Goal: Task Accomplishment & Management: Complete application form

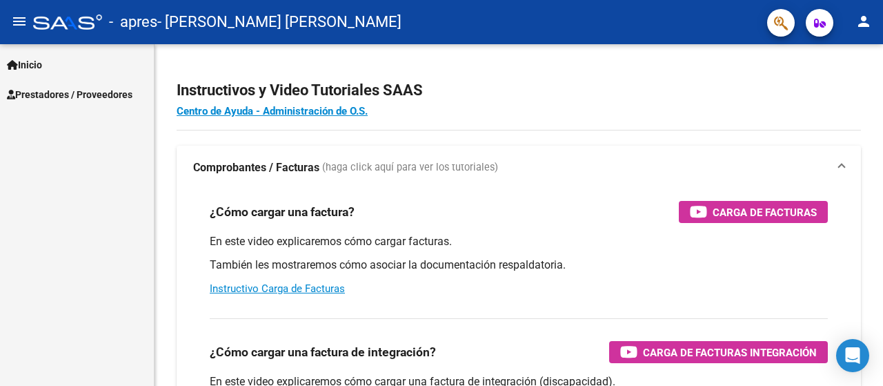
click at [35, 66] on span "Inicio" at bounding box center [24, 64] width 35 height 15
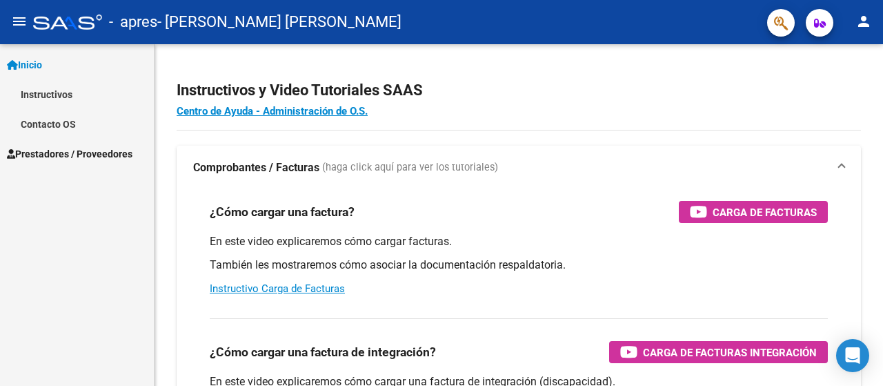
click at [79, 150] on span "Prestadores / Proveedores" at bounding box center [70, 153] width 126 height 15
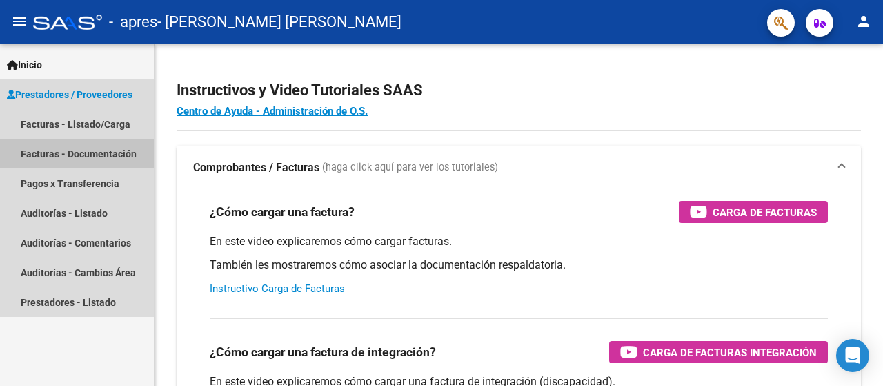
click at [99, 158] on link "Facturas - Documentación" at bounding box center [77, 154] width 154 height 30
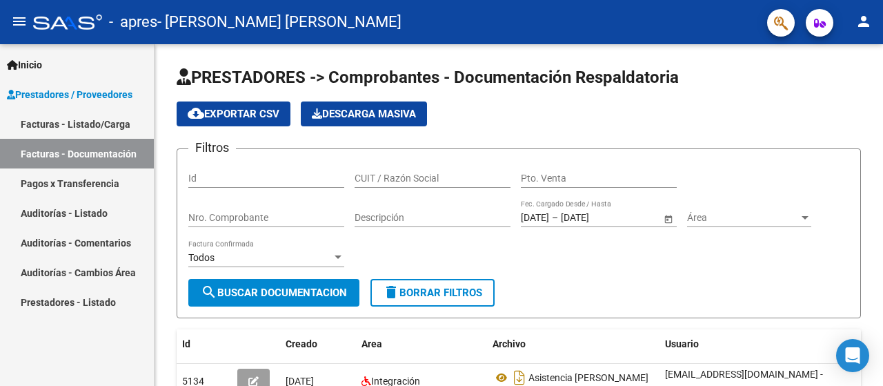
click at [109, 119] on link "Facturas - Listado/Carga" at bounding box center [77, 124] width 154 height 30
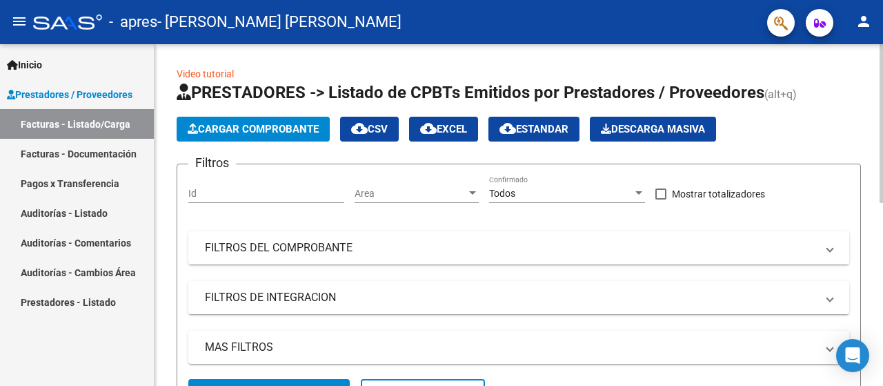
click at [298, 128] on span "Cargar Comprobante" at bounding box center [253, 129] width 131 height 12
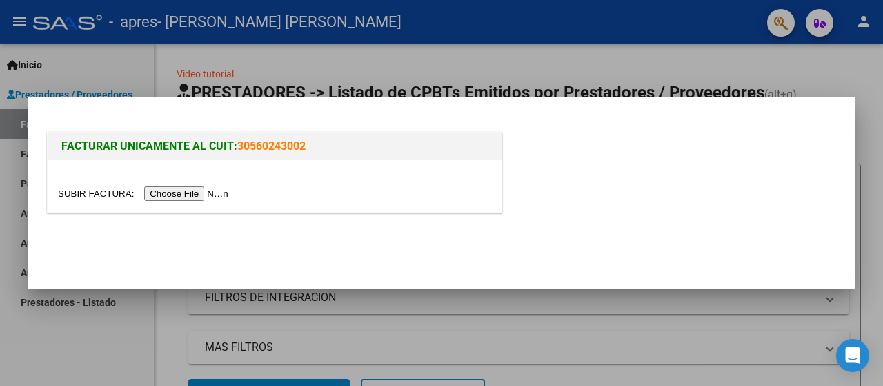
click at [206, 195] on input "file" at bounding box center [145, 193] width 175 height 14
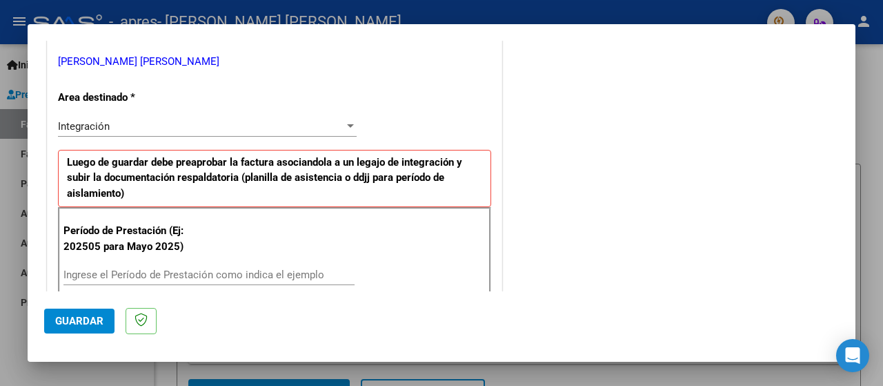
scroll to position [345, 0]
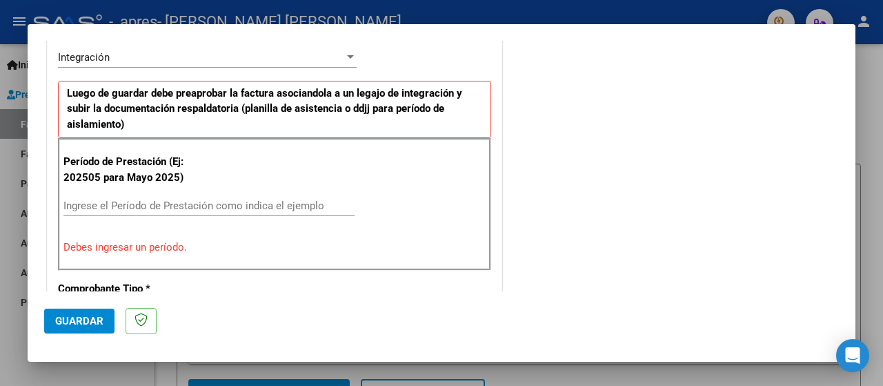
click at [108, 204] on input "Ingrese el Período de Prestación como indica el ejemplo" at bounding box center [208, 205] width 291 height 12
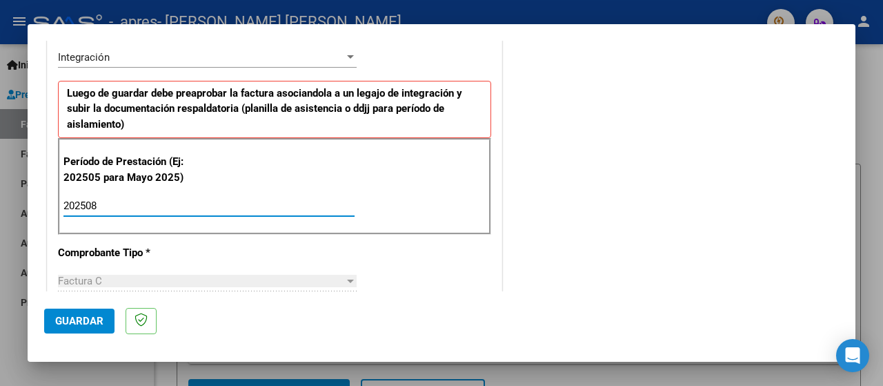
type input "202508"
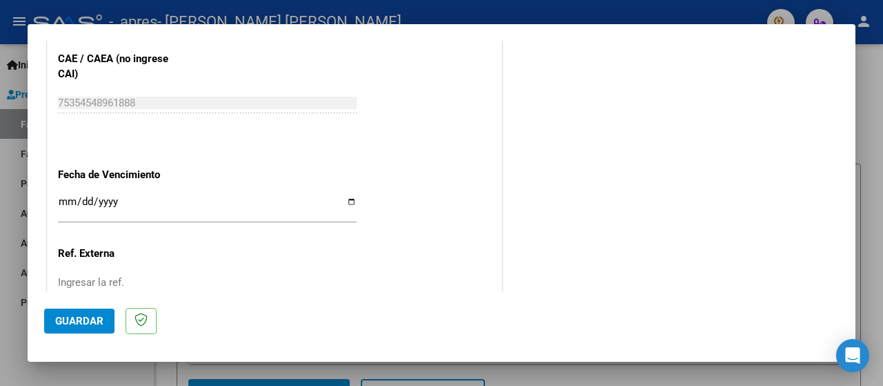
scroll to position [991, 0]
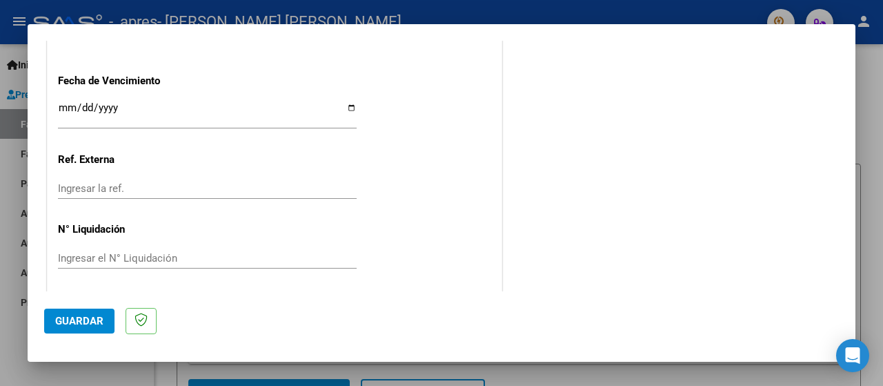
click at [66, 318] on span "Guardar" at bounding box center [79, 321] width 48 height 12
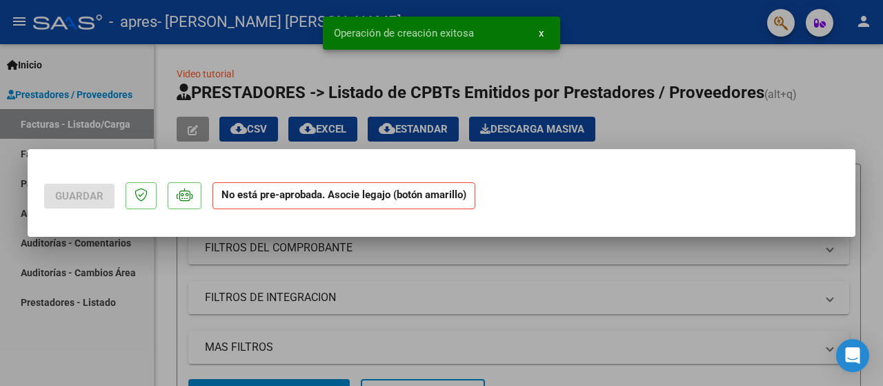
scroll to position [0, 0]
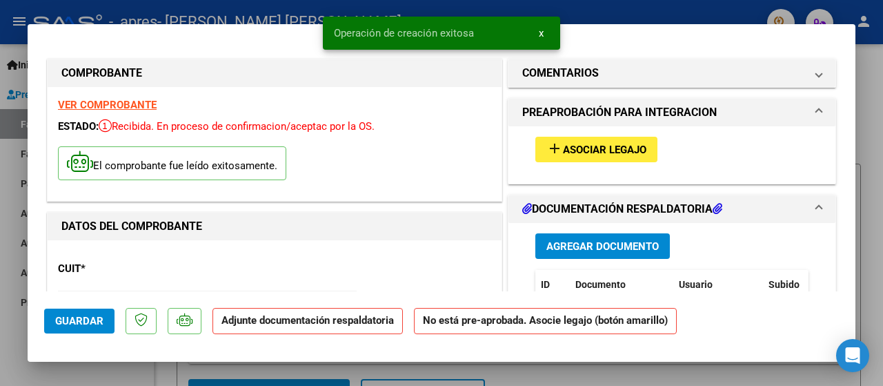
click at [584, 147] on span "Asociar Legajo" at bounding box center [604, 150] width 83 height 12
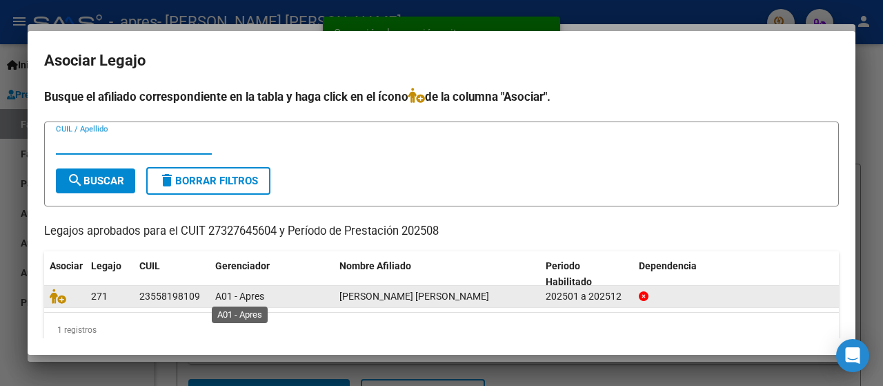
click at [219, 299] on span "A01 - Apres" at bounding box center [239, 296] width 49 height 11
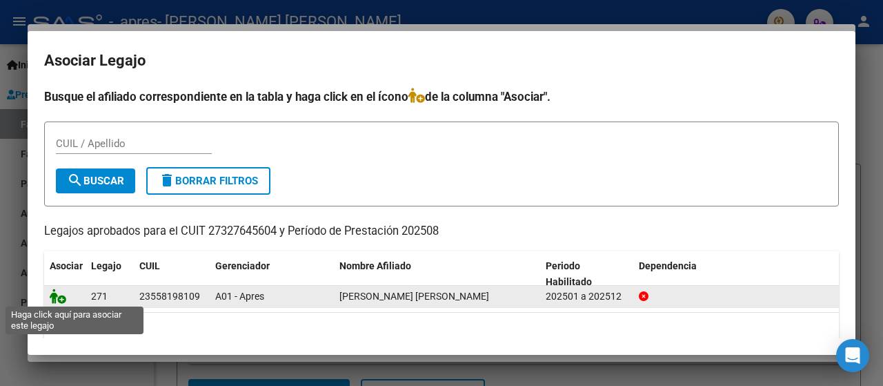
click at [59, 296] on icon at bounding box center [58, 295] width 17 height 15
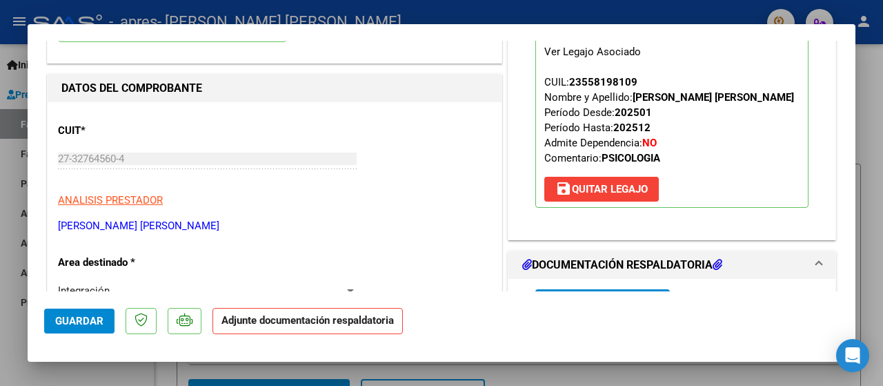
scroll to position [276, 0]
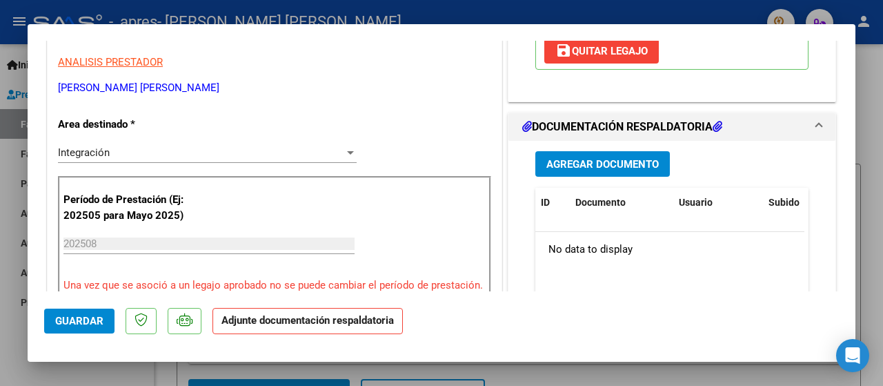
click at [616, 158] on span "Agregar Documento" at bounding box center [603, 164] width 112 height 12
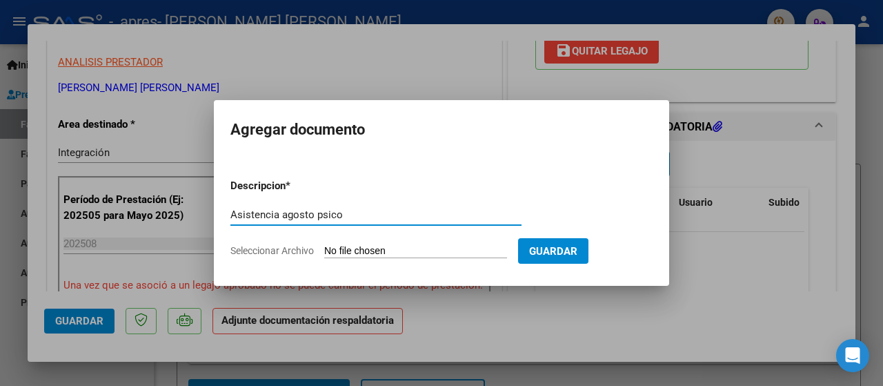
type input "Asistencia agosto psico"
click at [312, 249] on span "Seleccionar Archivo" at bounding box center [271, 250] width 83 height 11
click at [324, 249] on input "Seleccionar Archivo" at bounding box center [415, 251] width 183 height 13
type input "C:\fakepath\[PERSON_NAME] asistenc agosto 25.pdf"
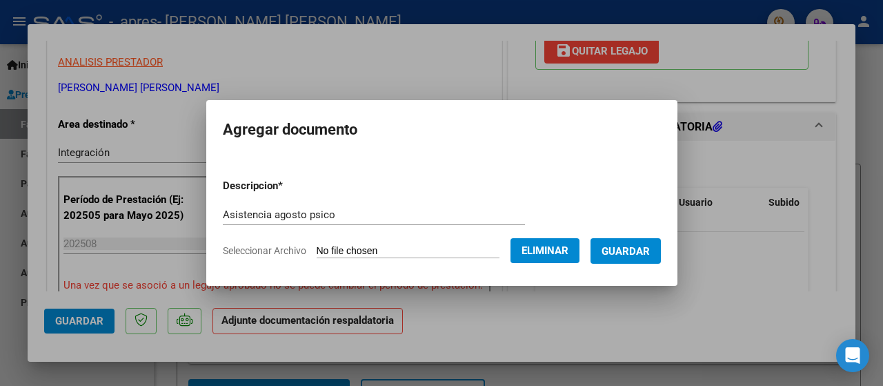
click at [621, 255] on span "Guardar" at bounding box center [626, 251] width 48 height 12
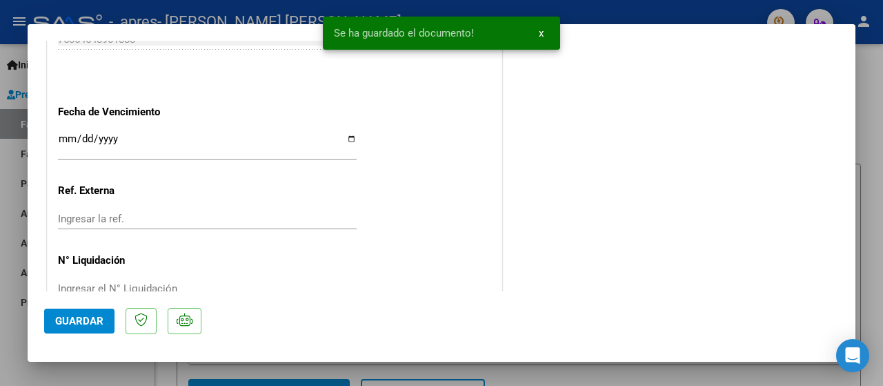
scroll to position [996, 0]
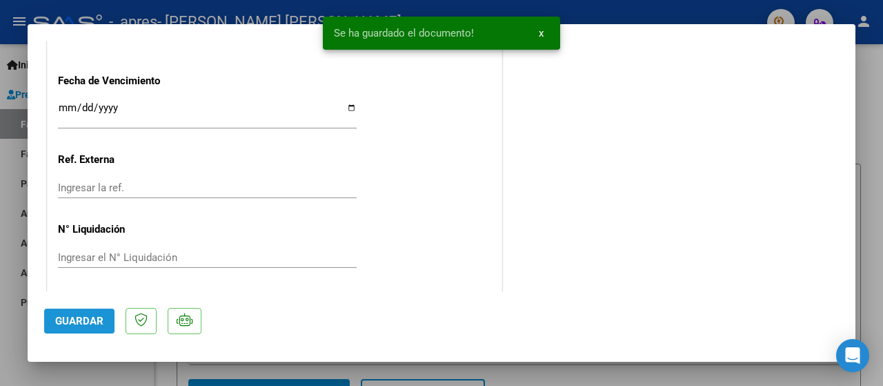
click at [72, 321] on span "Guardar" at bounding box center [79, 321] width 48 height 12
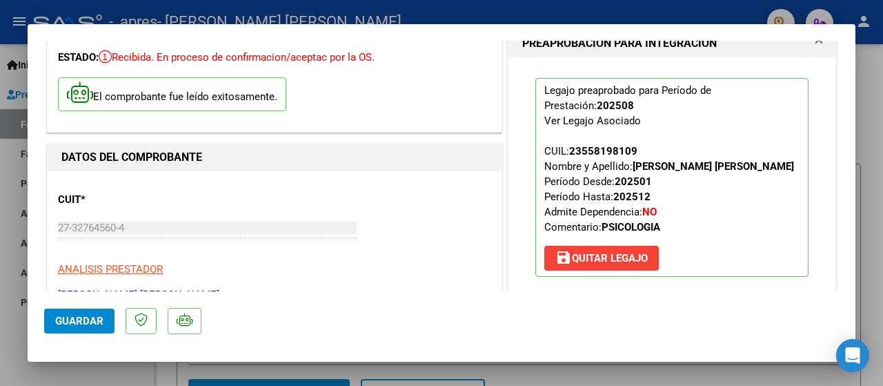
scroll to position [0, 0]
